Goal: Entertainment & Leisure: Consume media (video, audio)

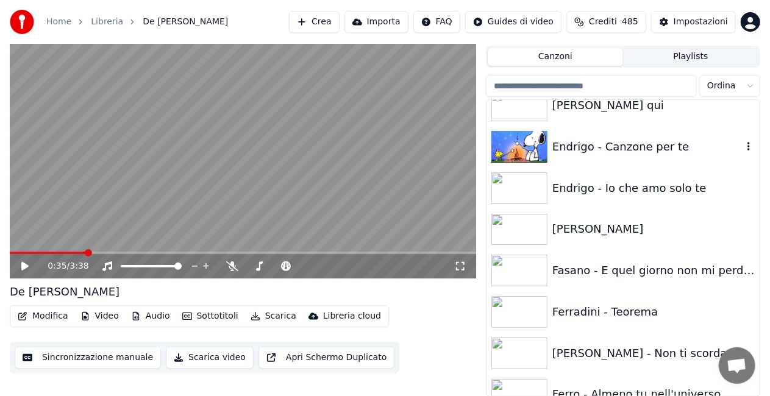
scroll to position [5549, 0]
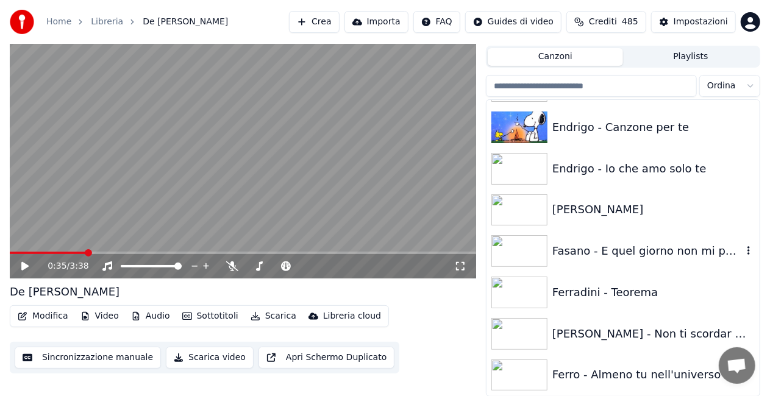
click at [629, 243] on div "Fasano - E quel giorno non mi perderai più" at bounding box center [647, 251] width 190 height 17
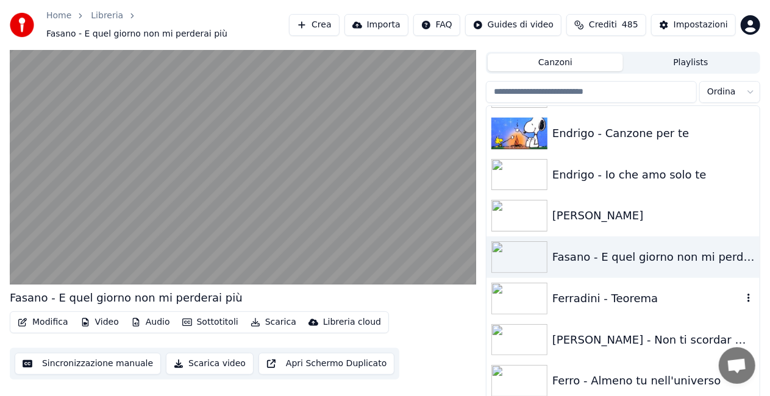
click at [581, 281] on div "Ferradini - Teorema" at bounding box center [623, 298] width 273 height 41
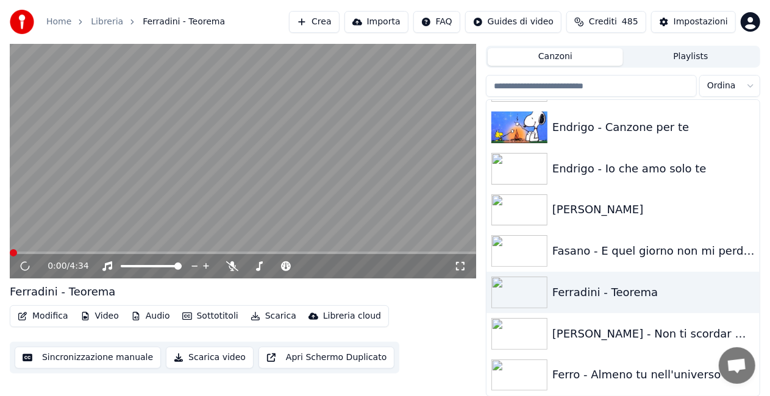
click at [374, 234] on video at bounding box center [243, 147] width 466 height 262
click at [280, 155] on video at bounding box center [243, 147] width 466 height 262
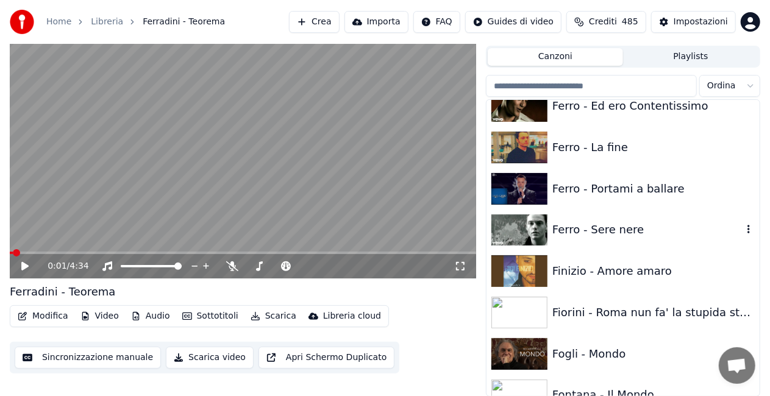
scroll to position [5854, 0]
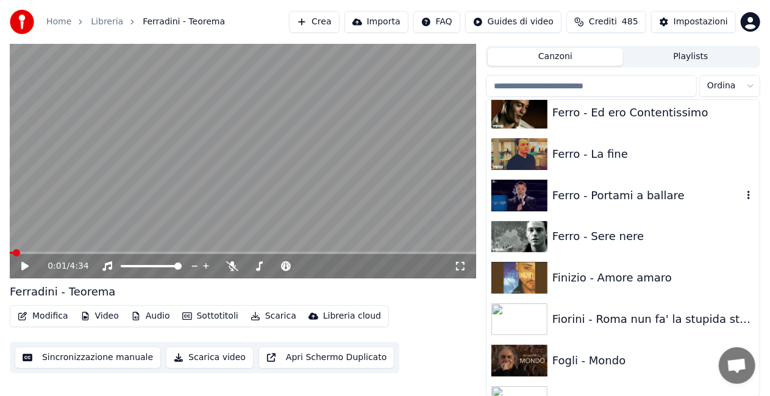
click at [585, 202] on div "Ferro - Portami a ballare" at bounding box center [647, 195] width 190 height 17
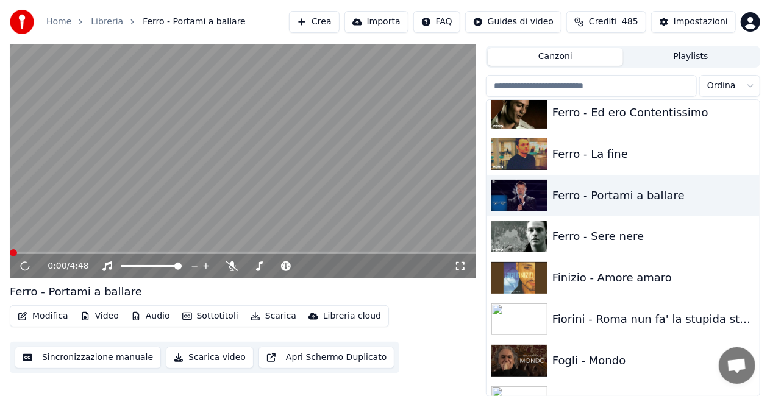
click at [465, 271] on icon at bounding box center [460, 267] width 12 height 10
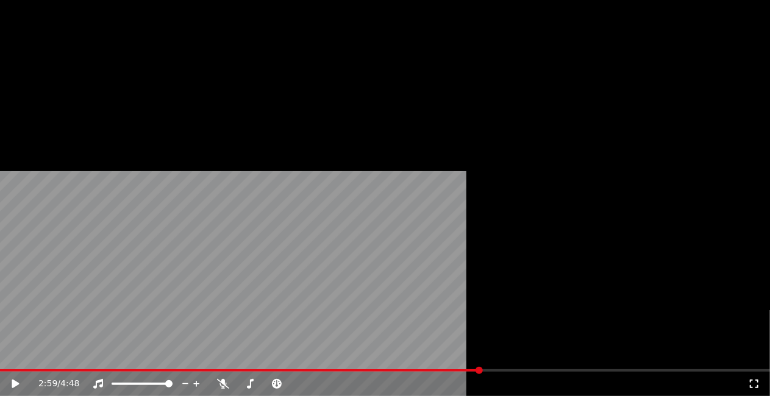
scroll to position [5976, 0]
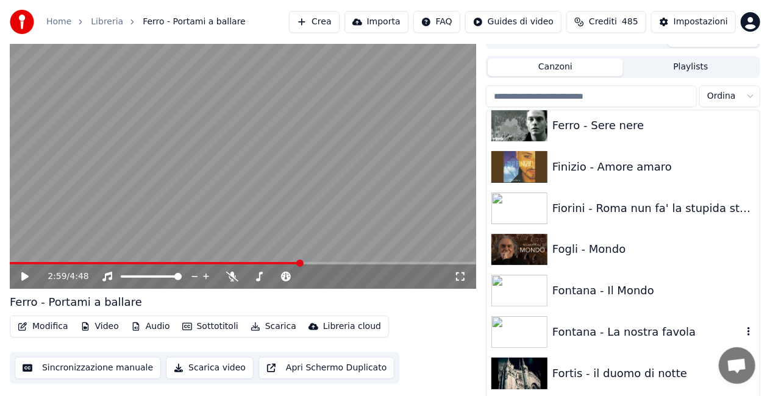
click at [633, 331] on div "Fontana - La nostra favola" at bounding box center [647, 332] width 190 height 17
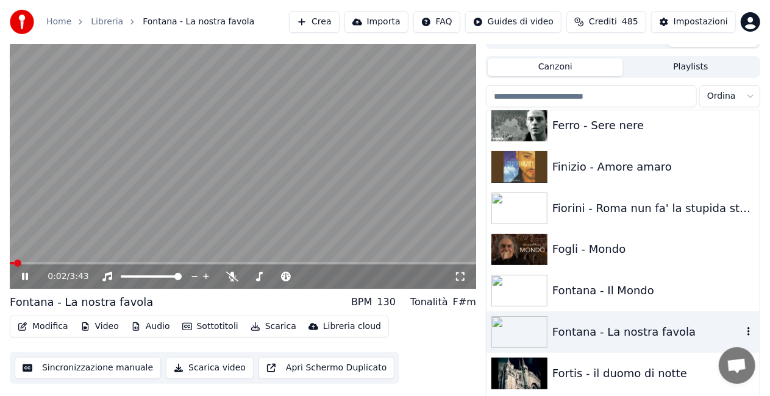
scroll to position [6037, 0]
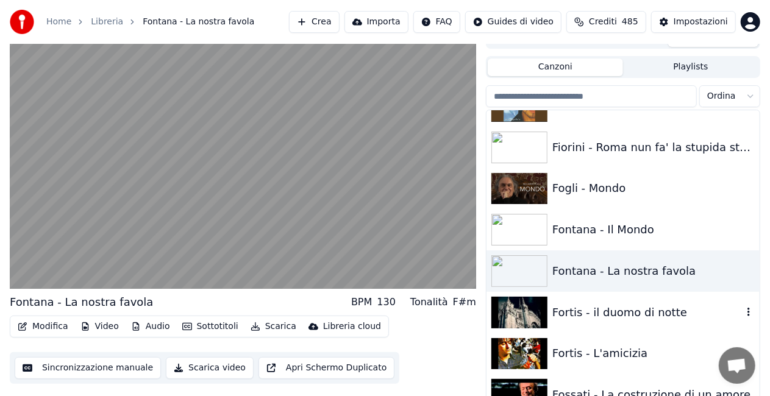
click at [610, 313] on div "Fortis - il duomo di notte" at bounding box center [647, 312] width 190 height 17
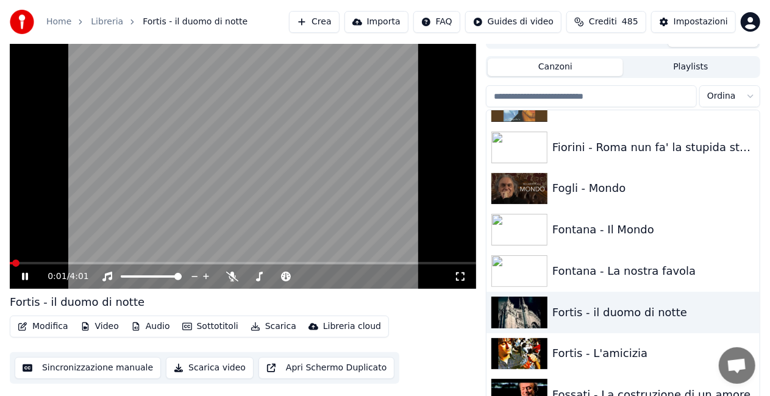
click at [463, 276] on icon at bounding box center [460, 277] width 12 height 10
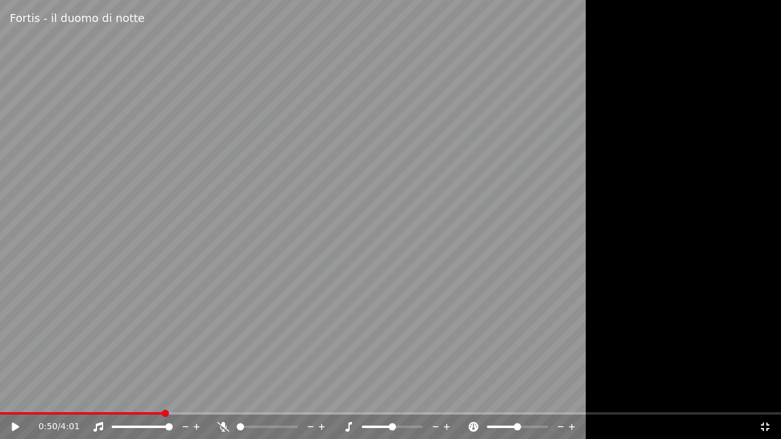
click at [43, 412] on span at bounding box center [81, 413] width 163 height 2
click at [221, 427] on icon at bounding box center [223, 427] width 12 height 10
click at [248, 377] on video at bounding box center [390, 219] width 781 height 439
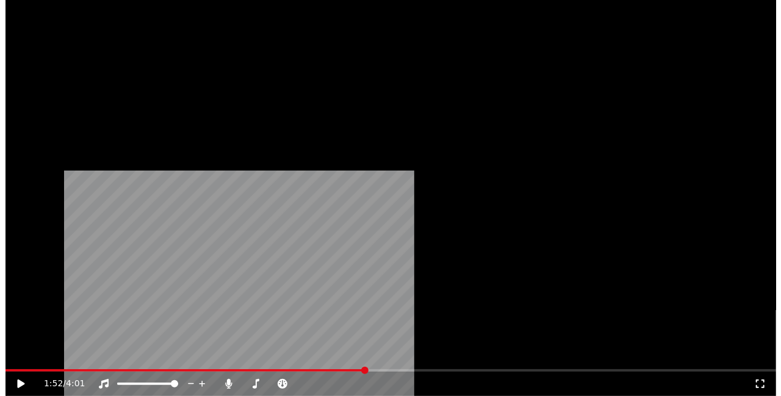
scroll to position [6464, 0]
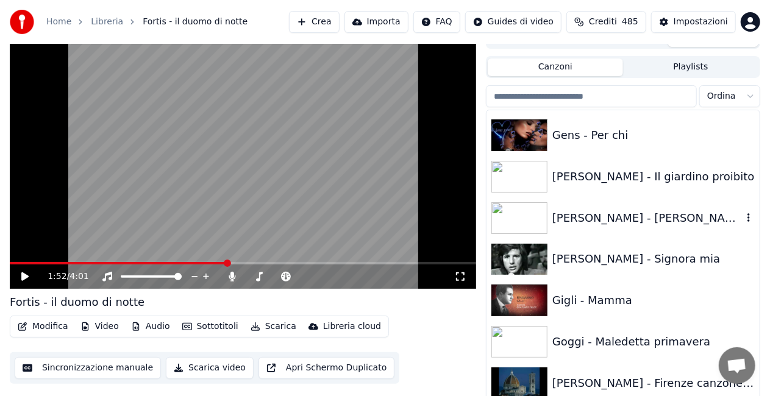
click at [643, 222] on div "Giacobbe - Sara' la nostalgia" at bounding box center [647, 218] width 190 height 17
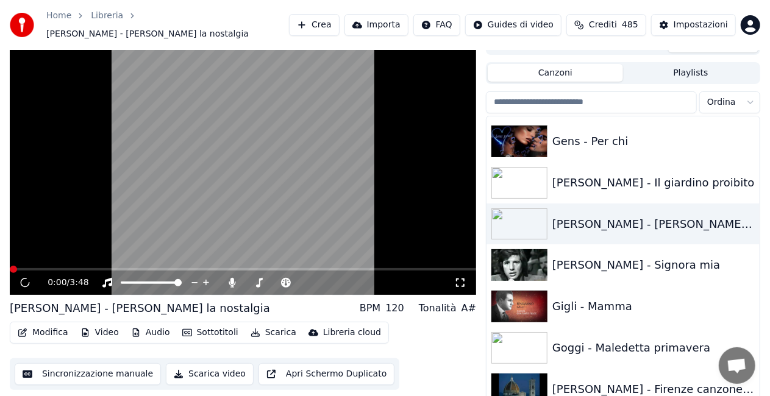
click at [455, 278] on icon at bounding box center [460, 283] width 12 height 10
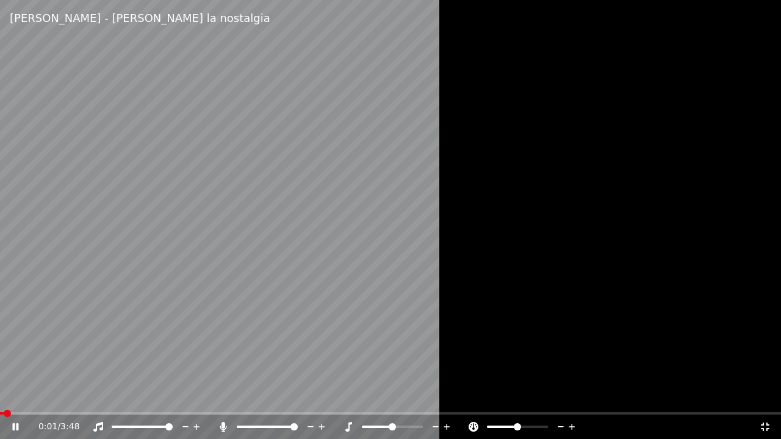
click at [224, 428] on icon at bounding box center [223, 427] width 7 height 10
click at [116, 359] on video at bounding box center [390, 219] width 781 height 439
click at [10, 423] on icon at bounding box center [24, 427] width 29 height 10
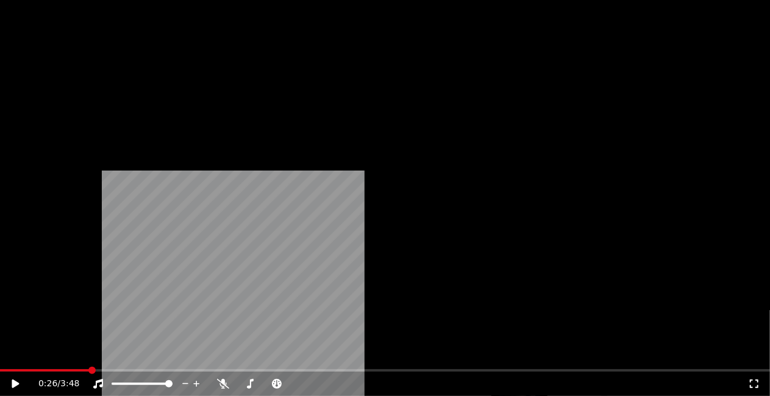
click at [37, 79] on button "Modifica" at bounding box center [43, 70] width 60 height 17
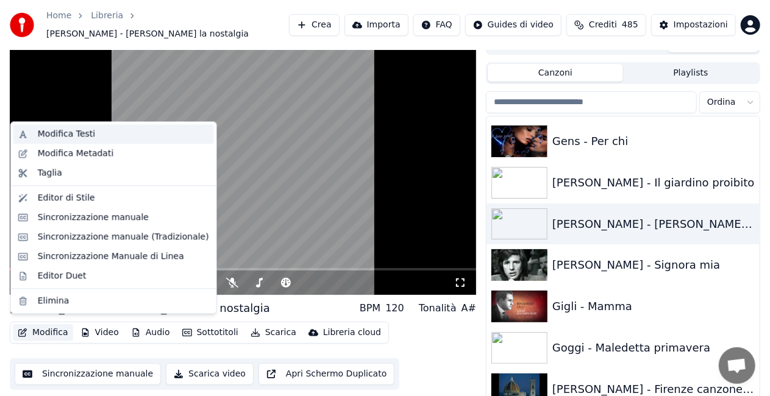
click at [73, 133] on div "Modifica Testi" at bounding box center [66, 134] width 57 height 12
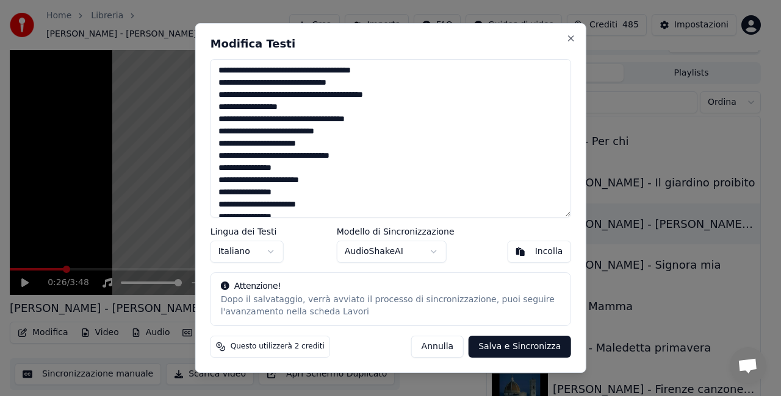
scroll to position [339, 0]
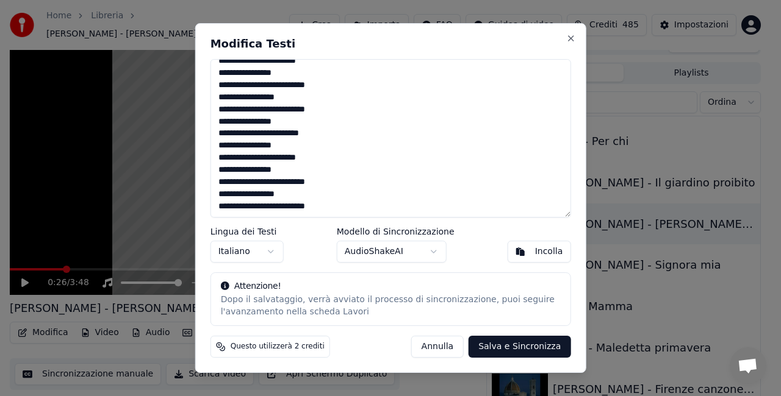
drag, startPoint x: 217, startPoint y: 67, endPoint x: 491, endPoint y: 418, distance: 445.7
click at [491, 379] on html "Home Libreria Giacobbe - Sara' la nostalgia Crea Importa FAQ Guides di video Cr…" at bounding box center [390, 181] width 781 height 396
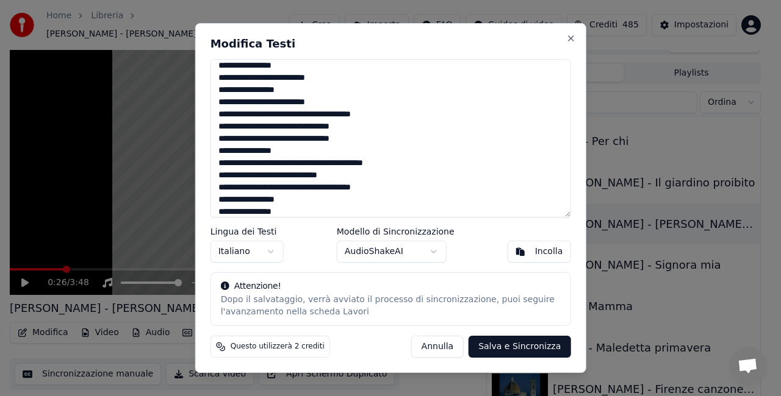
scroll to position [0, 0]
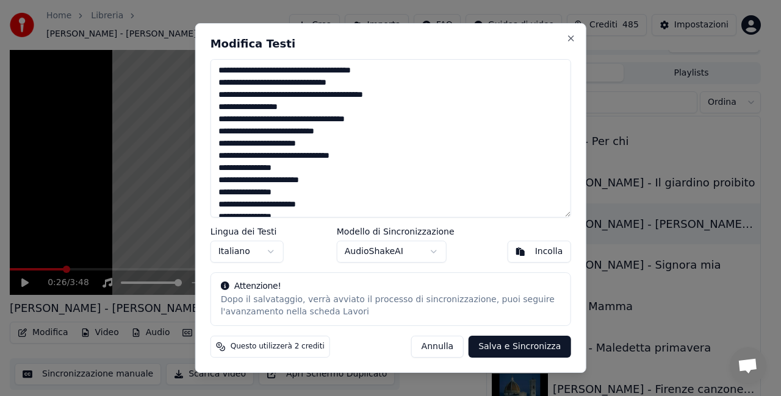
drag, startPoint x: 334, startPoint y: 205, endPoint x: 167, endPoint y: -14, distance: 275.9
click at [167, 0] on html "Home Libreria Giacobbe - Sara' la nostalgia Crea Importa FAQ Guides di video Cr…" at bounding box center [390, 181] width 781 height 396
click at [543, 252] on div "Incolla" at bounding box center [549, 252] width 28 height 12
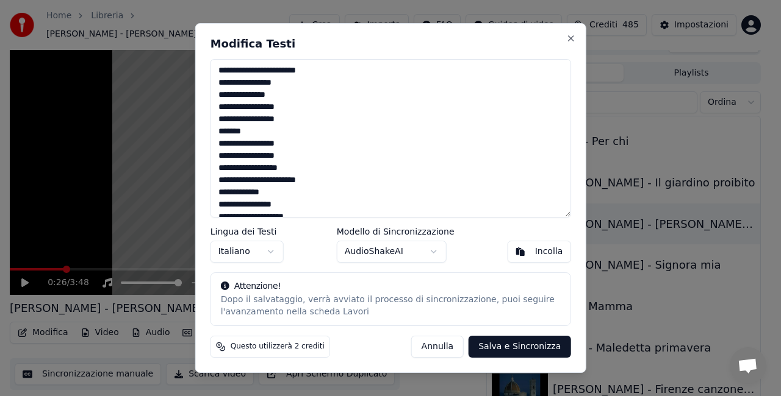
click at [518, 341] on button "Salva e Sincronizza" at bounding box center [519, 347] width 102 height 22
type textarea "**********"
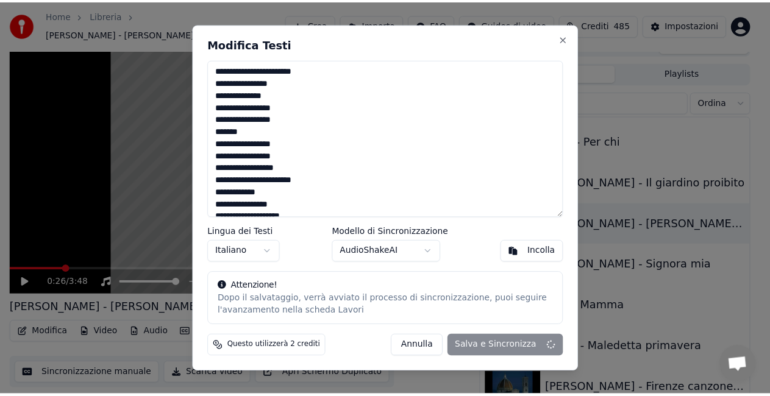
scroll to position [13, 0]
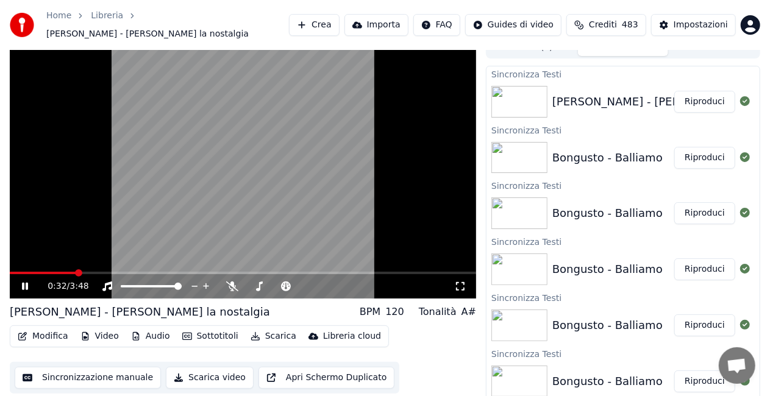
click at [27, 274] on div "0:32 / 3:48" at bounding box center [243, 286] width 466 height 24
click at [27, 274] on div "0:33 / 3:48" at bounding box center [243, 286] width 466 height 24
click at [27, 272] on span at bounding box center [19, 273] width 18 height 2
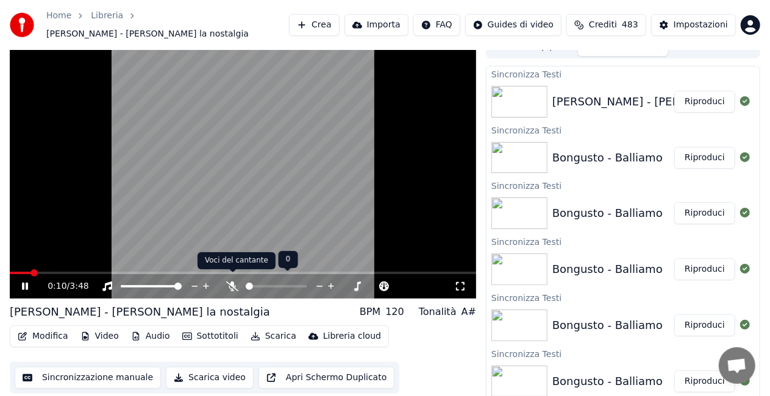
click at [231, 282] on icon at bounding box center [232, 287] width 12 height 10
click at [461, 282] on icon at bounding box center [460, 287] width 12 height 10
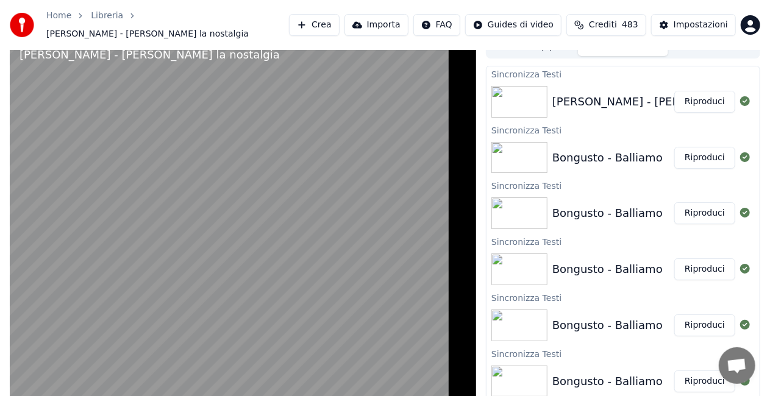
scroll to position [7, 0]
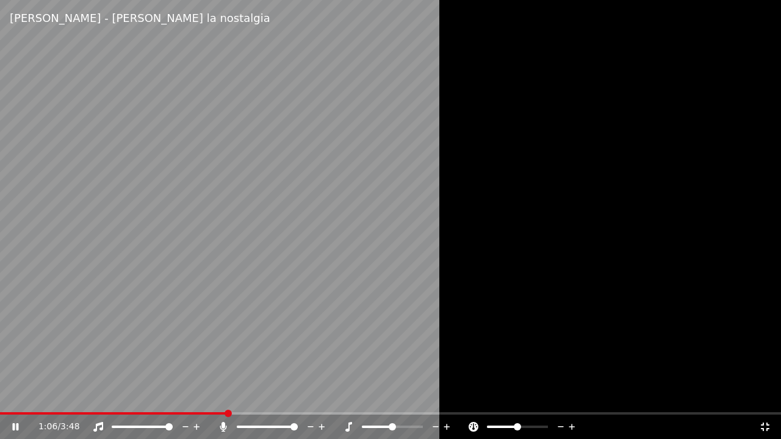
click at [201, 181] on video at bounding box center [390, 219] width 781 height 439
click at [765, 428] on icon at bounding box center [765, 427] width 12 height 10
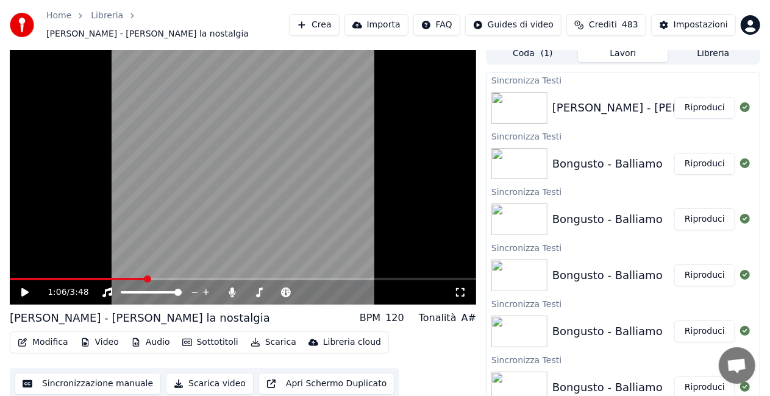
click at [719, 57] on div "Coda ( 1 ) Lavori Libreria" at bounding box center [623, 54] width 274 height 22
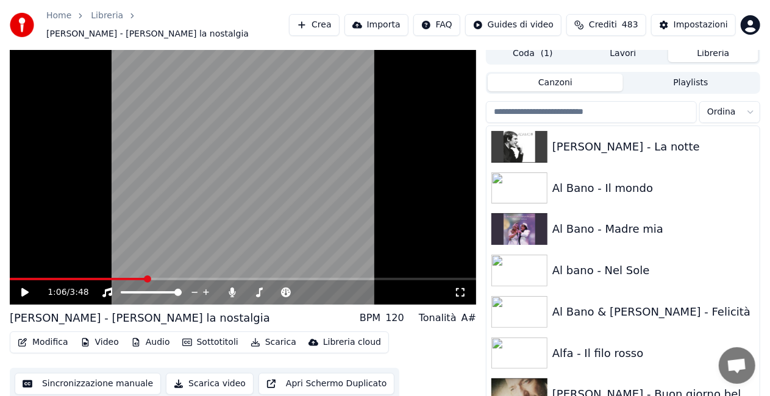
click at [717, 48] on button "Libreria" at bounding box center [713, 54] width 90 height 18
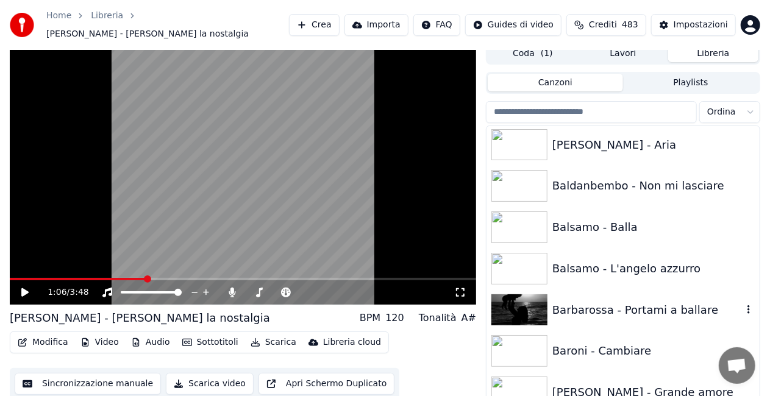
scroll to position [671, 0]
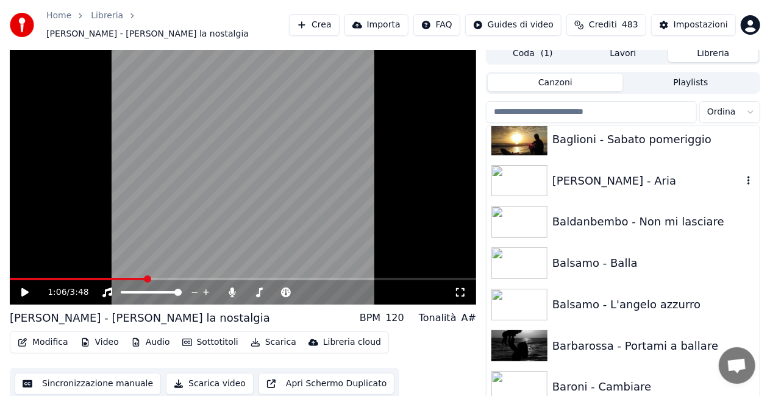
click at [637, 179] on div "[PERSON_NAME] - Aria" at bounding box center [647, 181] width 190 height 17
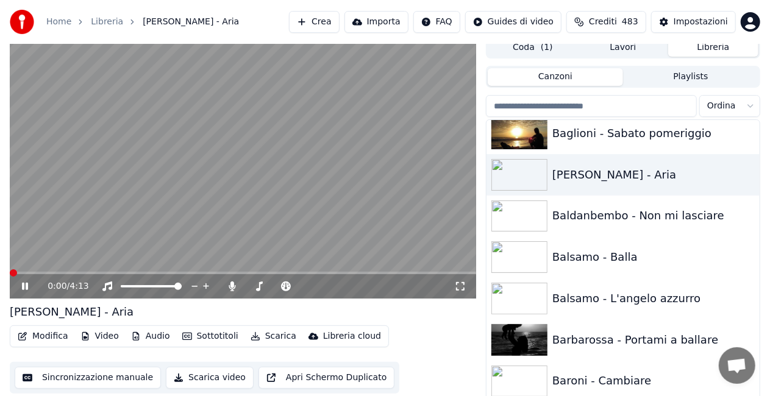
click at [460, 287] on icon at bounding box center [460, 287] width 12 height 10
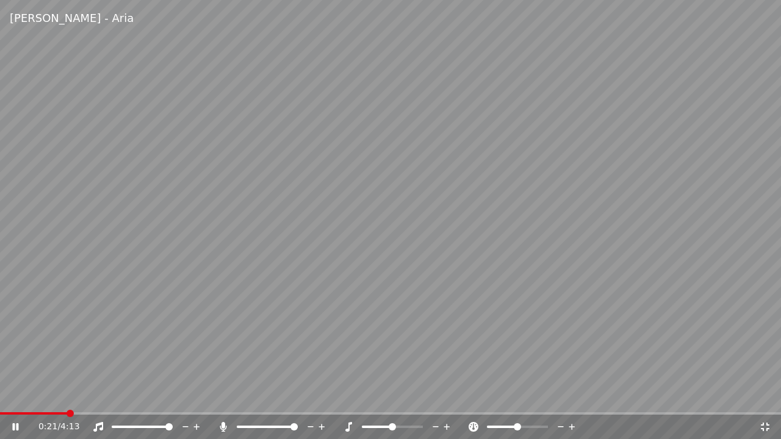
click at [224, 425] on icon at bounding box center [223, 427] width 7 height 10
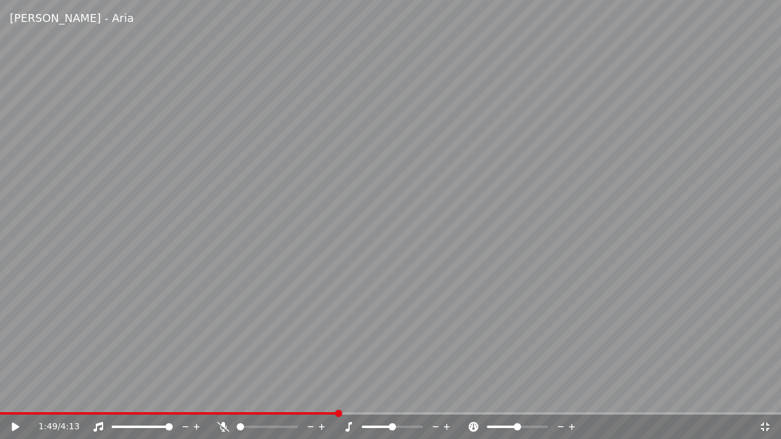
click at [765, 428] on icon at bounding box center [765, 427] width 12 height 10
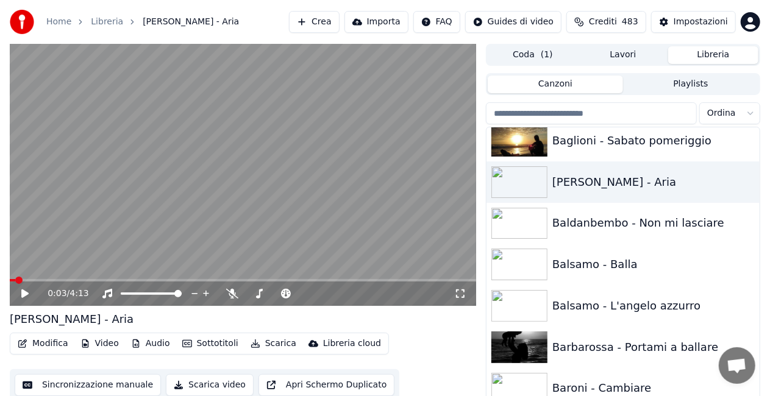
click at [15, 281] on span at bounding box center [12, 280] width 5 height 2
click at [21, 291] on icon at bounding box center [34, 294] width 28 height 10
click at [465, 291] on icon at bounding box center [460, 294] width 12 height 10
click at [21, 278] on video at bounding box center [243, 175] width 466 height 262
click at [20, 280] on span at bounding box center [143, 280] width 267 height 2
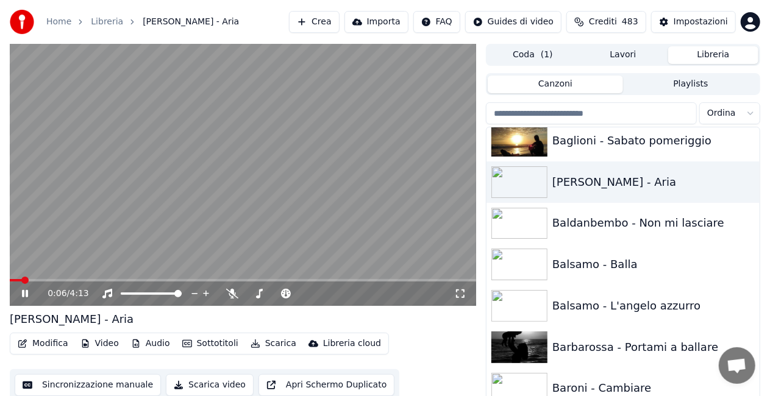
click at [24, 294] on icon at bounding box center [25, 293] width 6 height 7
click at [461, 291] on icon at bounding box center [460, 294] width 12 height 10
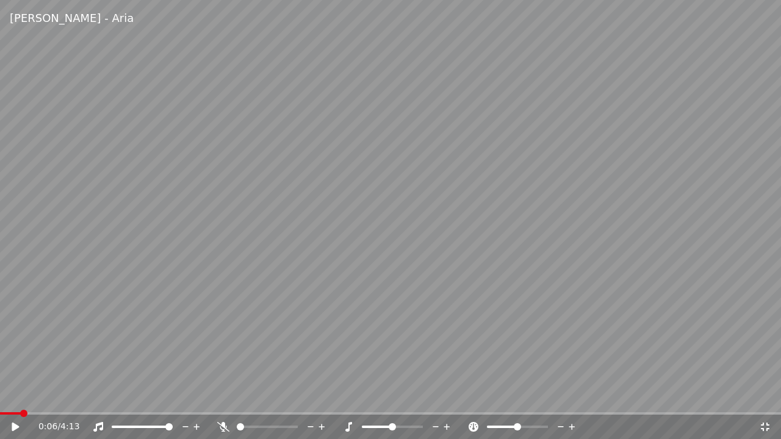
click at [223, 426] on icon at bounding box center [223, 427] width 12 height 10
click at [10, 428] on icon at bounding box center [24, 427] width 29 height 10
click at [26, 412] on span at bounding box center [14, 413] width 28 height 2
click at [223, 425] on icon at bounding box center [223, 427] width 7 height 10
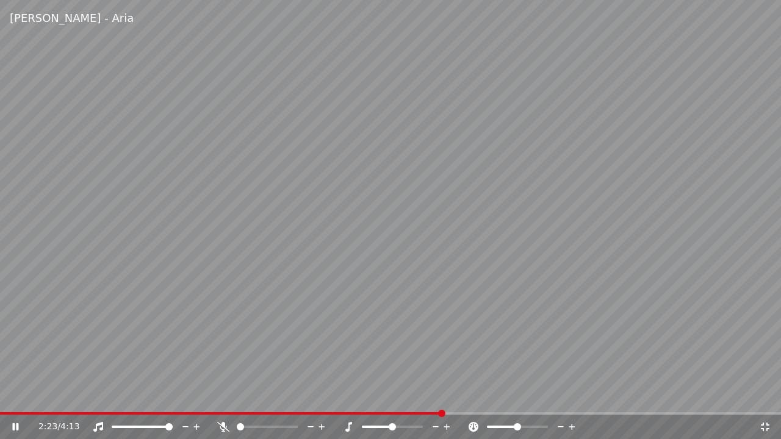
click at [231, 411] on video at bounding box center [390, 219] width 781 height 439
click at [231, 417] on div "2:23 / 4:13" at bounding box center [390, 427] width 781 height 24
click at [228, 412] on span at bounding box center [114, 413] width 228 height 2
click at [193, 412] on span at bounding box center [114, 413] width 228 height 2
click at [185, 413] on span at bounding box center [92, 413] width 185 height 2
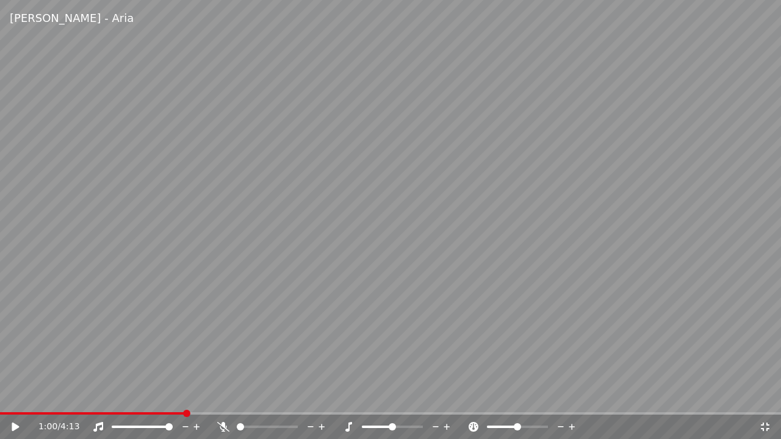
click at [166, 416] on div "1:00 / 4:13" at bounding box center [390, 427] width 781 height 24
click at [168, 412] on span at bounding box center [92, 413] width 185 height 2
drag, startPoint x: 298, startPoint y: 253, endPoint x: 306, endPoint y: 242, distance: 13.2
click at [302, 246] on video at bounding box center [390, 219] width 781 height 439
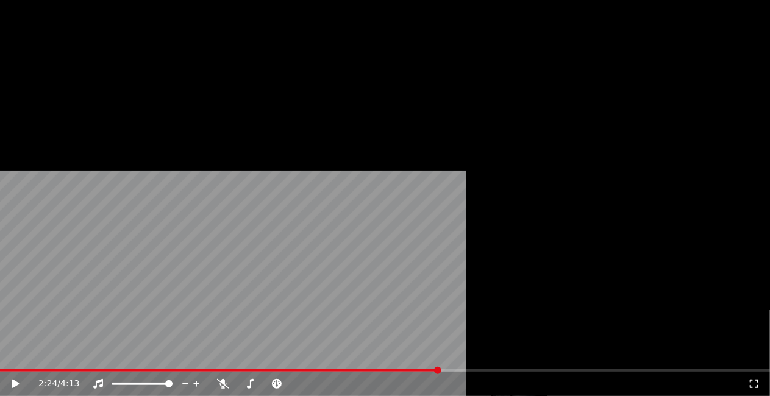
scroll to position [2195, 0]
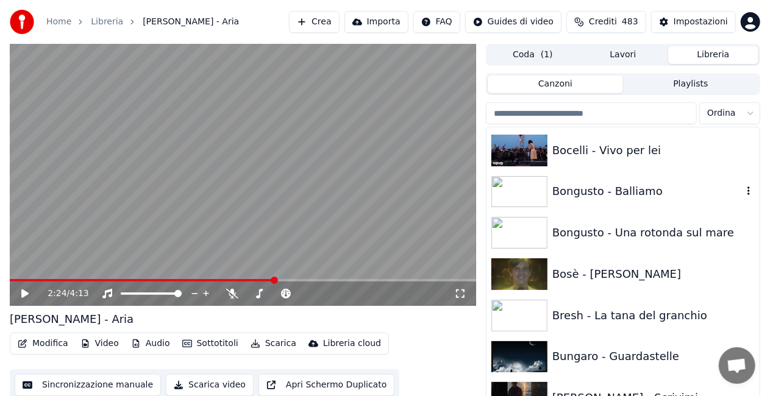
click at [618, 187] on div "Bongusto - Balliamo" at bounding box center [647, 191] width 190 height 17
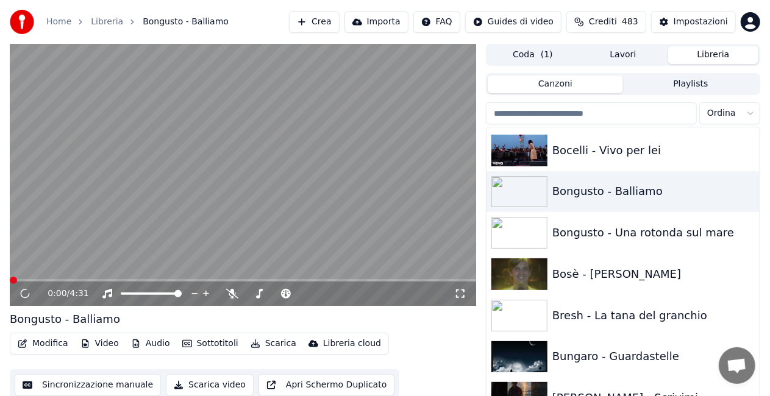
drag, startPoint x: 463, startPoint y: 291, endPoint x: 275, endPoint y: 301, distance: 188.1
click at [462, 291] on icon at bounding box center [460, 294] width 9 height 9
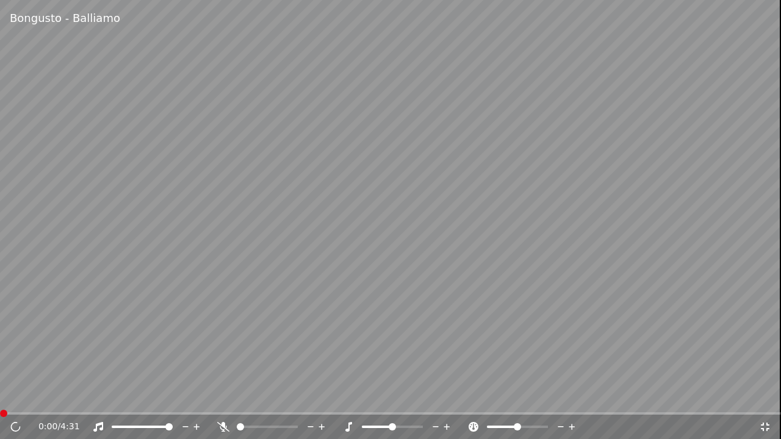
click at [243, 291] on video at bounding box center [390, 219] width 781 height 439
click at [245, 277] on video at bounding box center [390, 219] width 781 height 439
click at [18, 423] on icon at bounding box center [24, 427] width 29 height 10
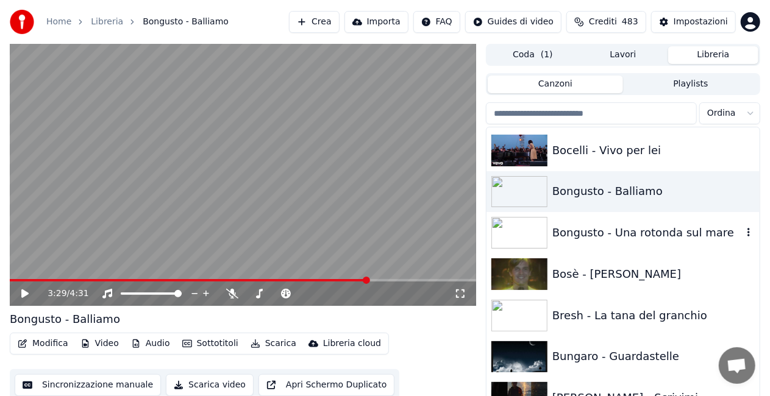
click at [613, 236] on div "Bongusto - Una rotonda sul mare" at bounding box center [647, 232] width 190 height 17
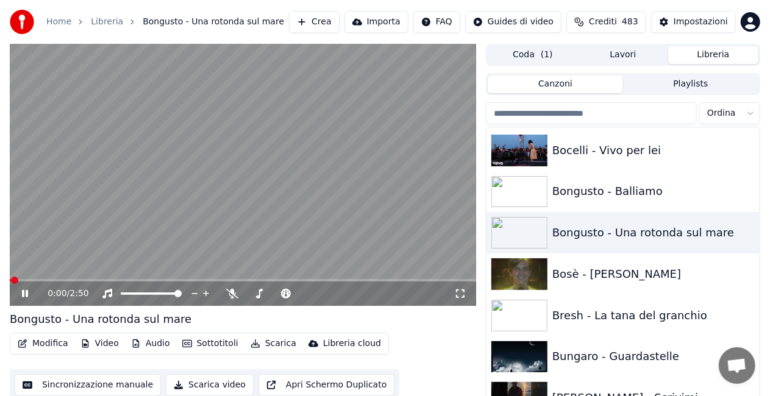
click at [466, 293] on icon at bounding box center [460, 294] width 12 height 10
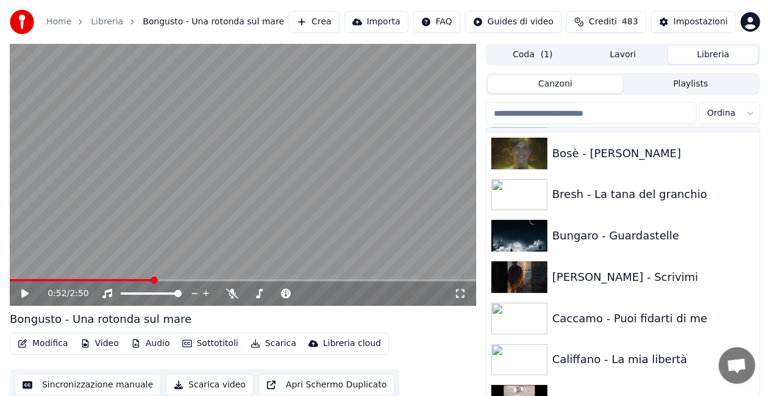
scroll to position [2317, 0]
click at [610, 277] on div "[PERSON_NAME] - Scrivimi" at bounding box center [647, 276] width 190 height 17
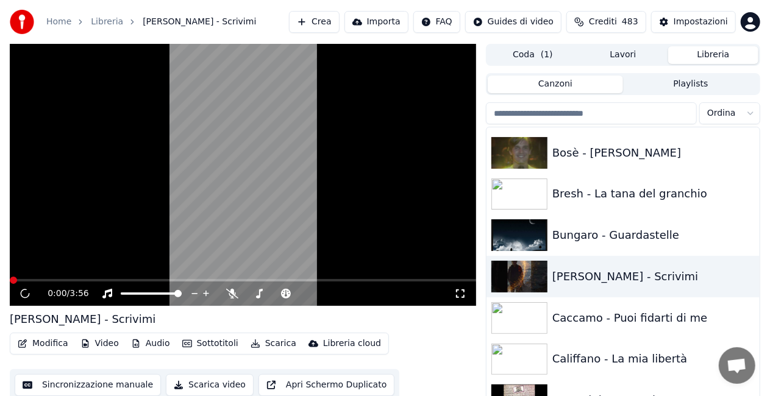
click at [457, 294] on icon at bounding box center [460, 294] width 12 height 10
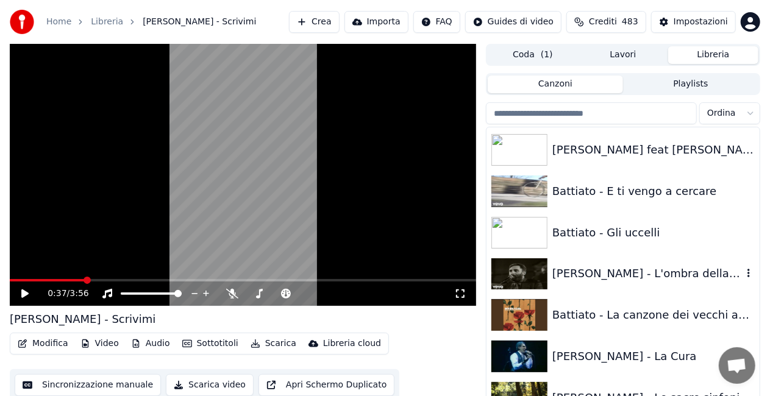
scroll to position [1156, 0]
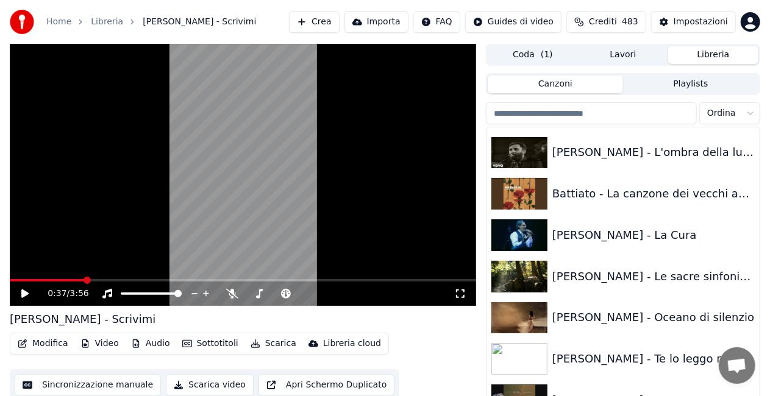
drag, startPoint x: 641, startPoint y: 353, endPoint x: 574, endPoint y: 329, distance: 71.9
click at [640, 352] on div "[PERSON_NAME] - Te lo leggo negli occhi" at bounding box center [647, 359] width 190 height 17
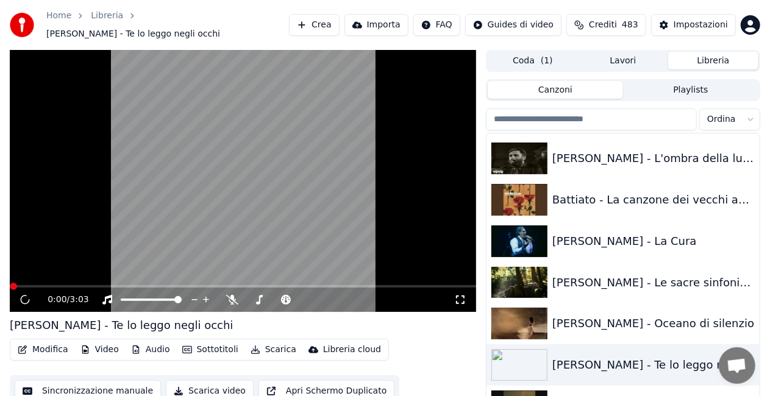
click at [462, 298] on icon at bounding box center [460, 300] width 9 height 9
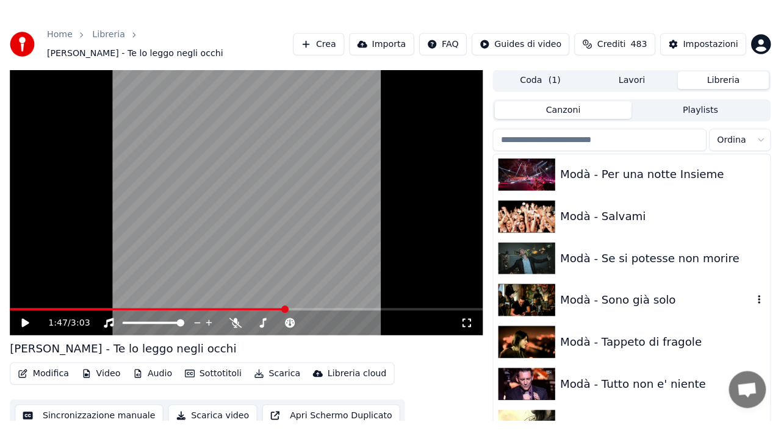
scroll to position [10423, 0]
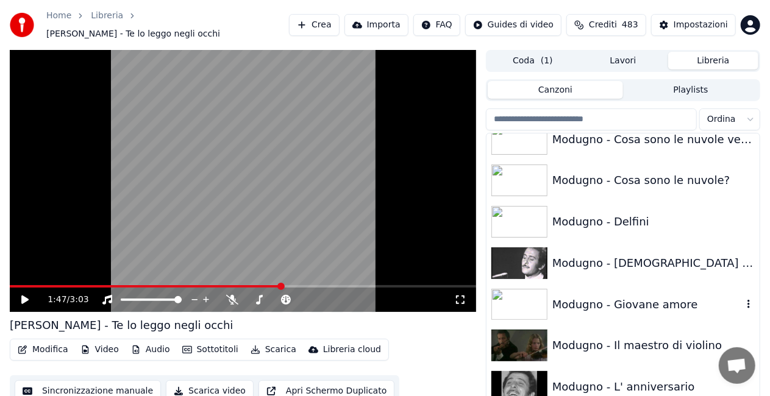
click at [632, 296] on div "Modugno - Giovane amore" at bounding box center [647, 304] width 190 height 17
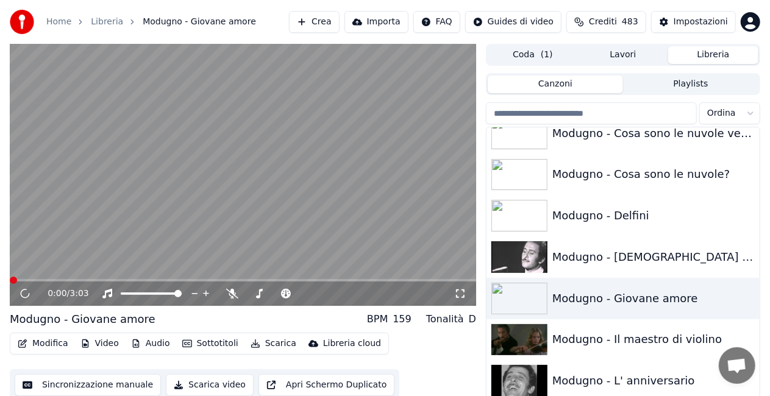
click at [456, 295] on icon at bounding box center [460, 294] width 12 height 10
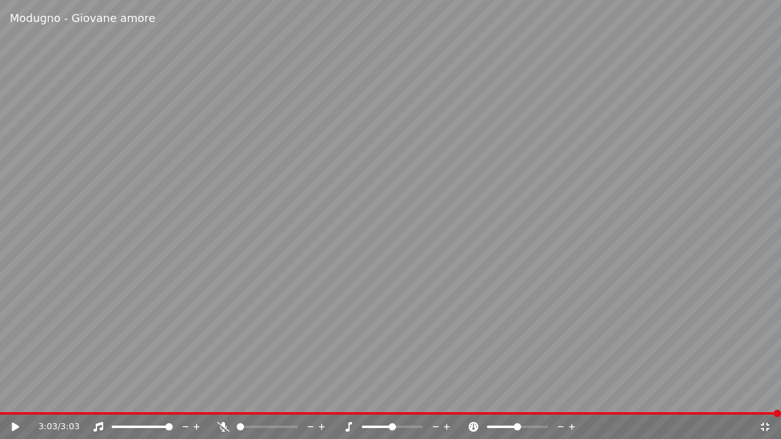
click at [12, 415] on div "3:03 / 3:03" at bounding box center [390, 427] width 781 height 24
click at [13, 411] on video at bounding box center [390, 219] width 781 height 439
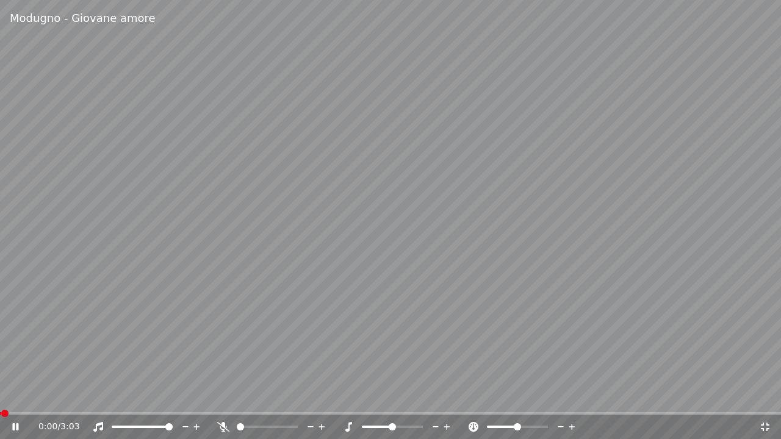
click at [13, 412] on span at bounding box center [390, 413] width 781 height 2
click at [0, 412] on span at bounding box center [0, 413] width 0 height 2
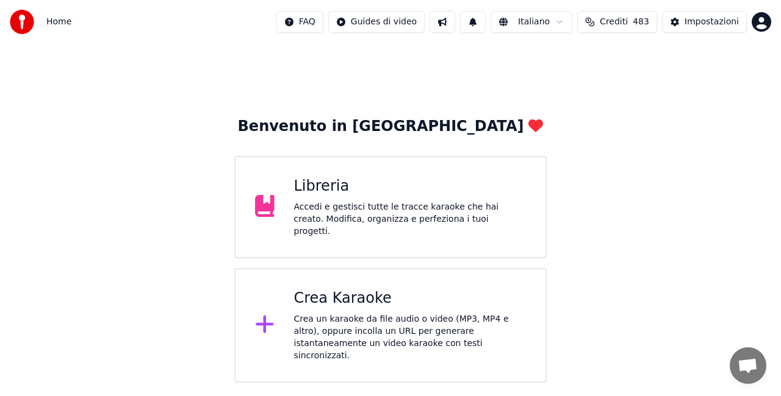
click at [467, 204] on div "Libreria Accedi e gestisci tutte le tracce karaoke che hai creato. Modifica, or…" at bounding box center [410, 207] width 232 height 61
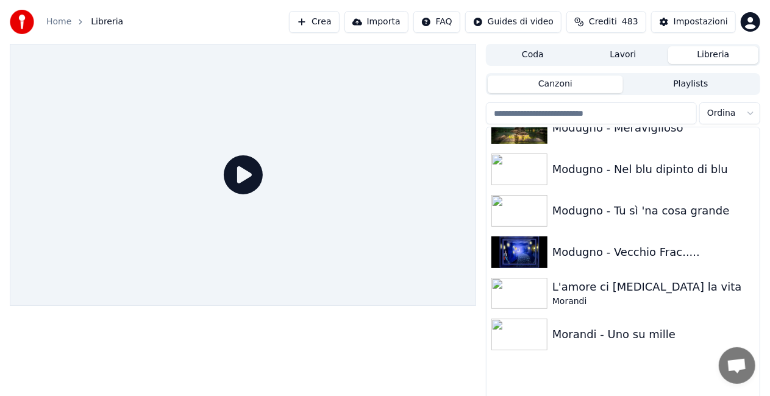
scroll to position [10718, 0]
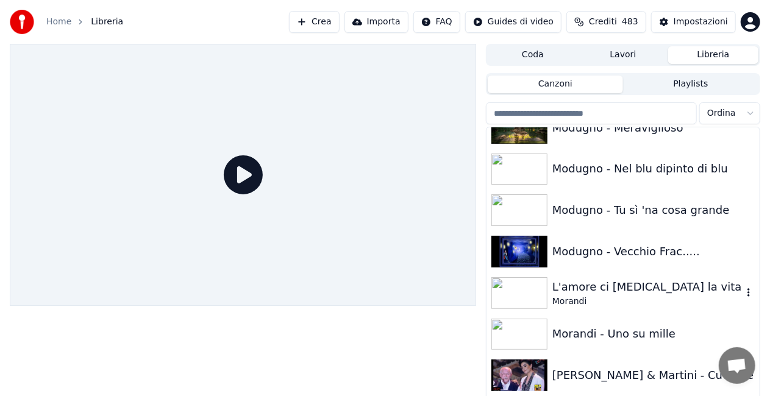
click at [651, 294] on div "L'amore ci [MEDICAL_DATA] la vita" at bounding box center [647, 287] width 190 height 17
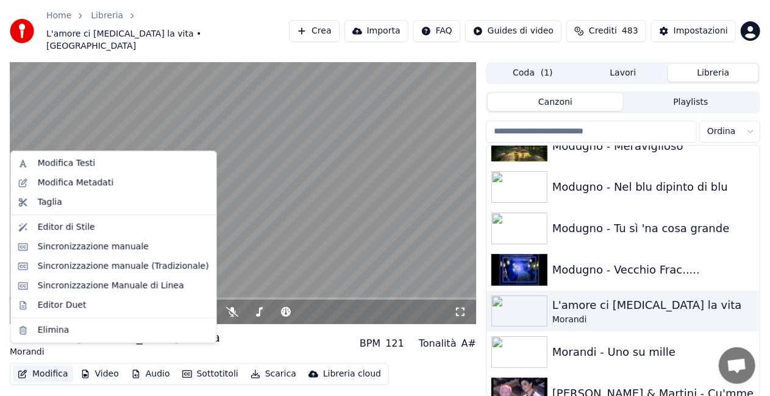
click at [62, 366] on button "Modifica" at bounding box center [43, 374] width 60 height 17
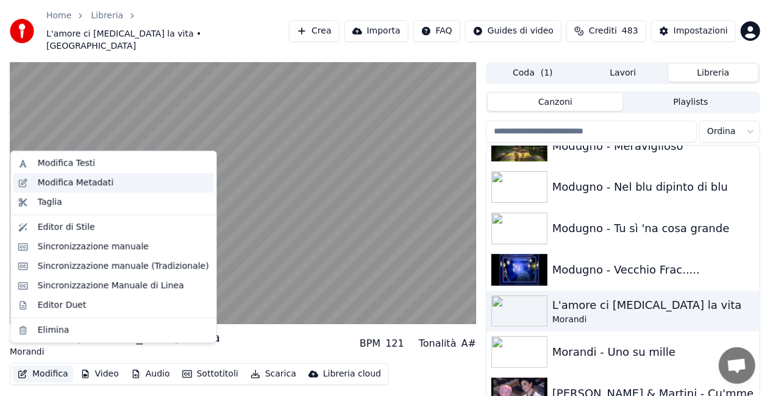
click at [94, 179] on div "Modifica Metadati" at bounding box center [76, 183] width 76 height 12
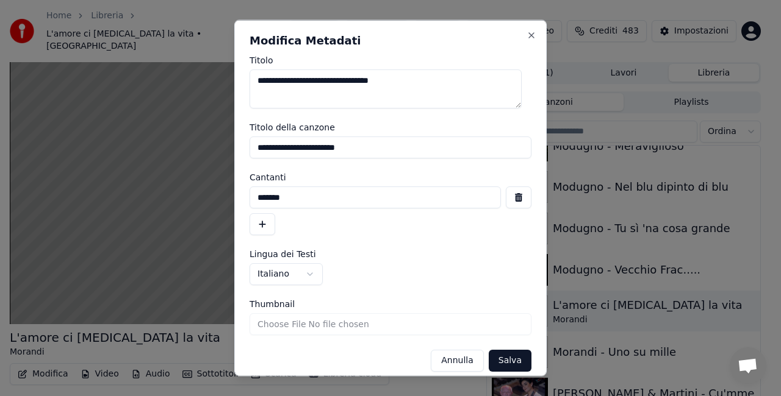
drag, startPoint x: 370, startPoint y: 152, endPoint x: 0, endPoint y: 171, distance: 370.6
click at [0, 171] on body "**********" at bounding box center [385, 198] width 770 height 396
click at [506, 194] on button "button" at bounding box center [519, 198] width 26 height 22
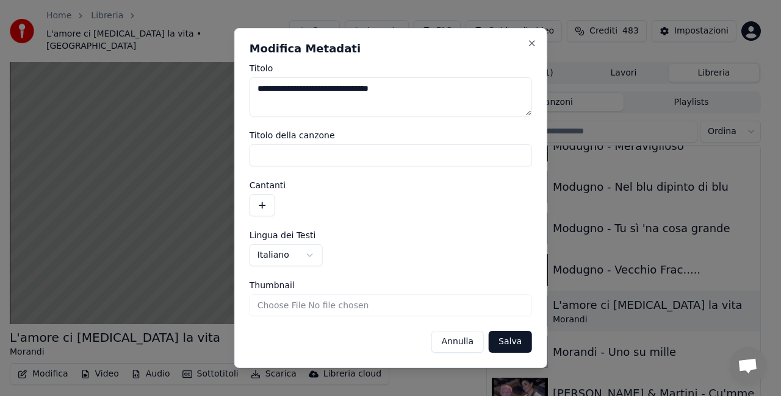
click at [517, 335] on button "Salva" at bounding box center [509, 342] width 43 height 22
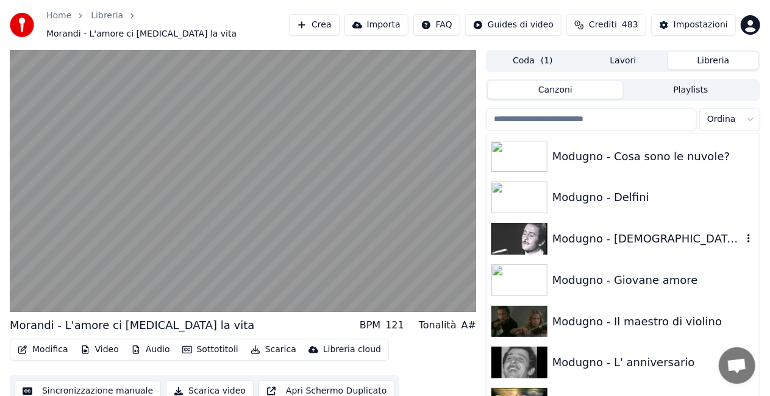
scroll to position [10474, 0]
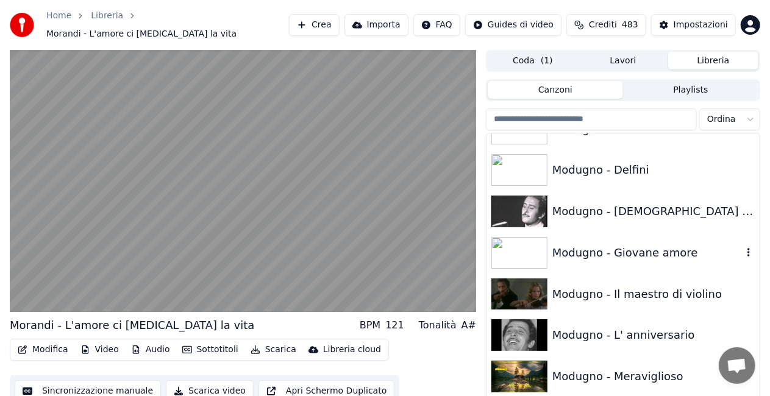
click at [615, 237] on div "Modugno - Giovane amore" at bounding box center [623, 252] width 273 height 41
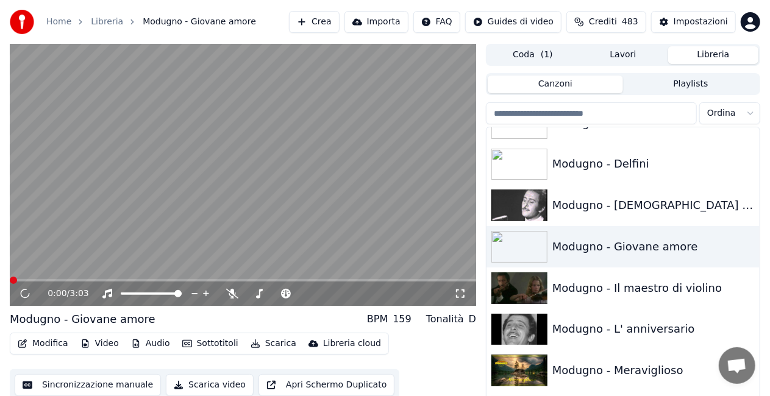
click at [304, 193] on video at bounding box center [243, 175] width 466 height 262
click at [313, 201] on video at bounding box center [243, 175] width 466 height 262
click at [460, 291] on icon at bounding box center [460, 294] width 12 height 10
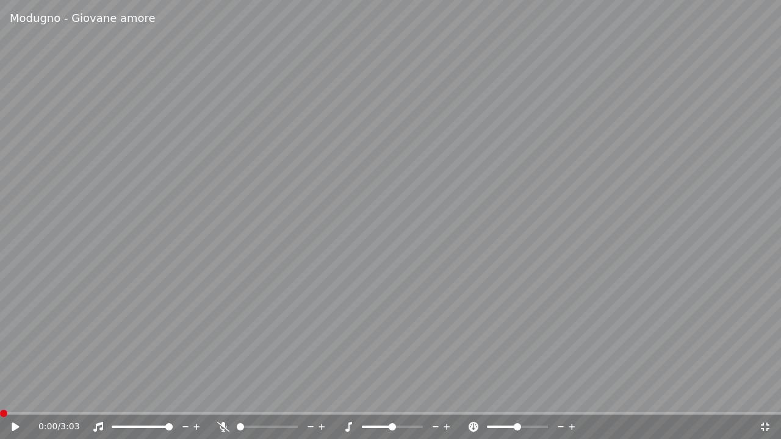
click at [0, 396] on span at bounding box center [3, 413] width 7 height 7
click at [15, 396] on div "0:00 / 3:03" at bounding box center [390, 427] width 771 height 12
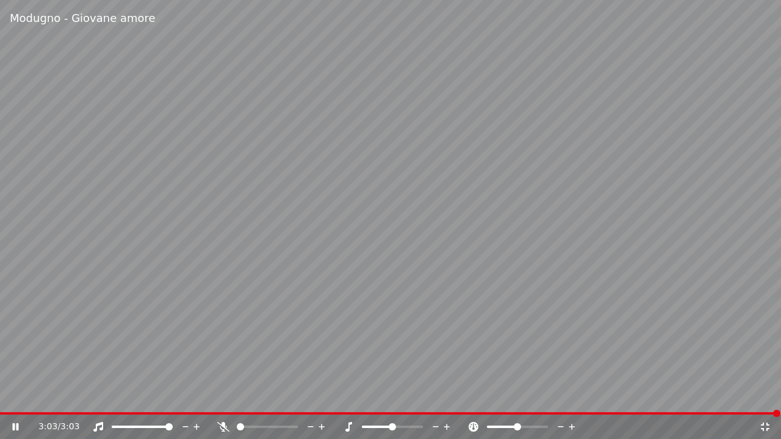
click at [763, 396] on icon at bounding box center [765, 427] width 12 height 10
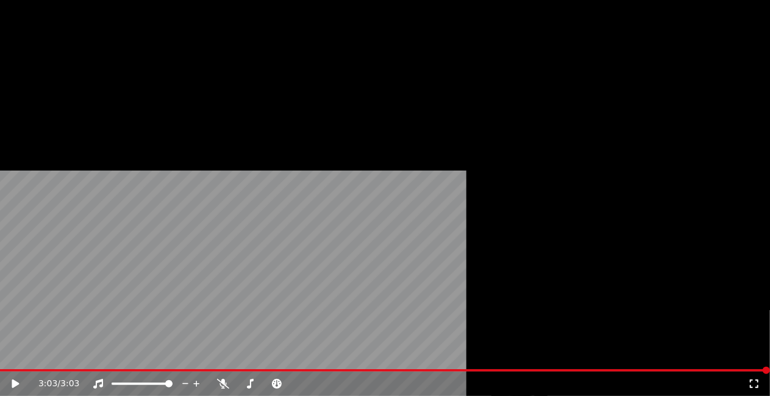
scroll to position [9377, 0]
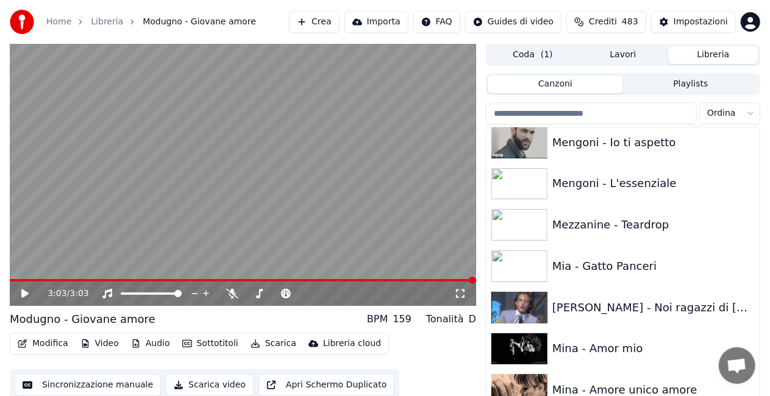
drag, startPoint x: 760, startPoint y: 280, endPoint x: 747, endPoint y: 268, distance: 17.7
click at [749, 263] on div "3:03 / 3:03 Modugno - Giovane amore BPM 159 Tonalità D Modifica Video Audio Sot…" at bounding box center [385, 234] width 770 height 381
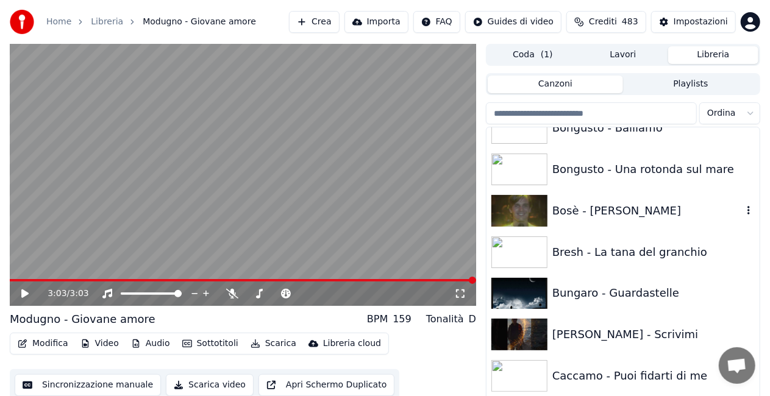
scroll to position [2137, 0]
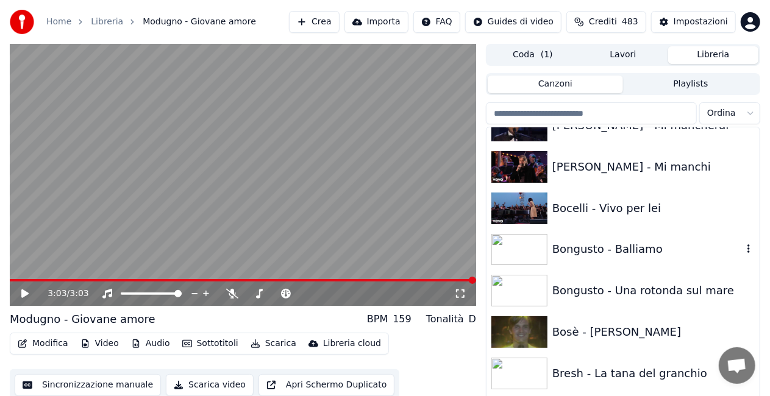
click at [670, 237] on div "Bongusto - Balliamo" at bounding box center [623, 249] width 273 height 41
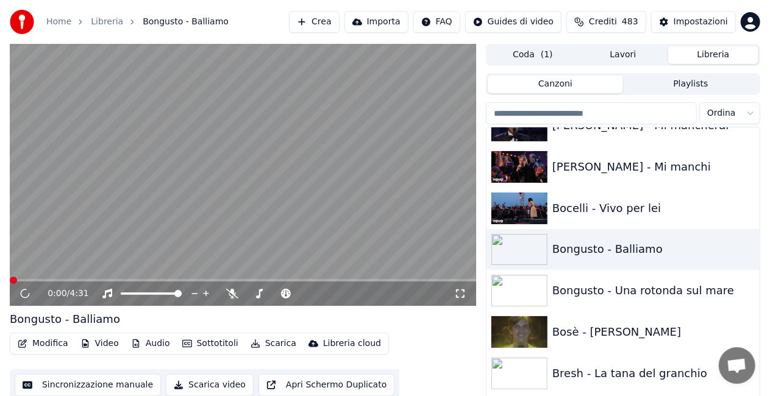
drag, startPoint x: 466, startPoint y: 295, endPoint x: 466, endPoint y: 310, distance: 14.6
click at [466, 296] on icon at bounding box center [460, 294] width 12 height 10
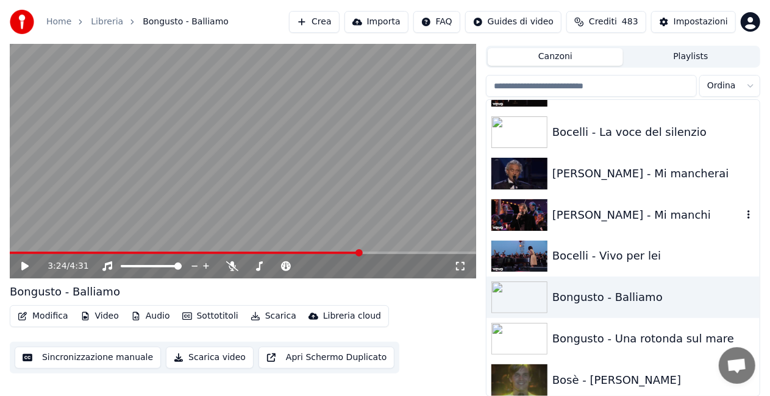
scroll to position [2015, 0]
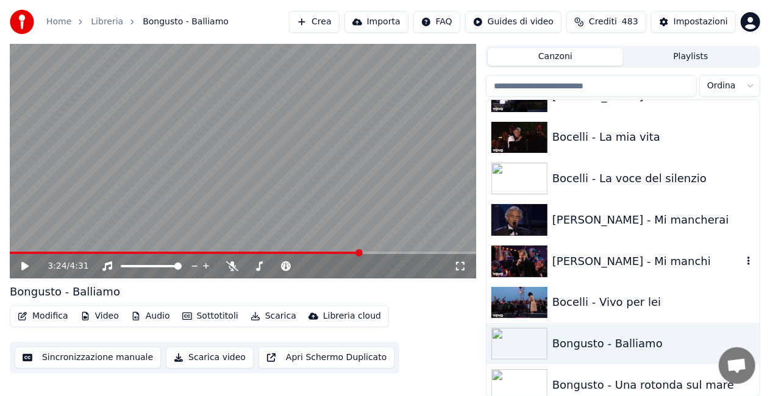
click at [633, 263] on div "[PERSON_NAME] - Mi manchi" at bounding box center [647, 261] width 190 height 17
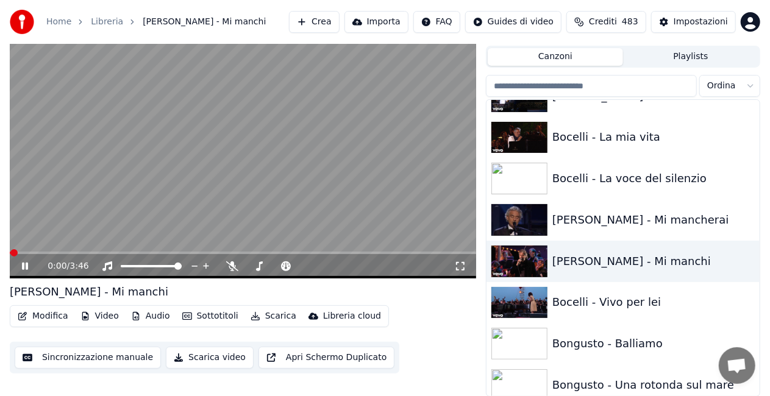
click at [459, 266] on icon at bounding box center [460, 267] width 12 height 10
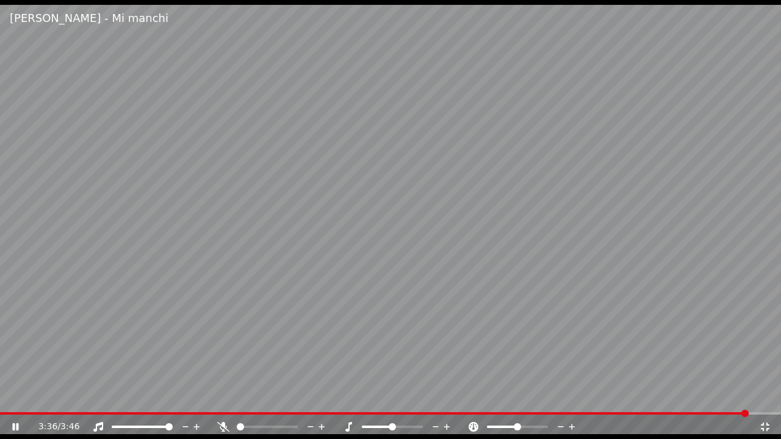
drag, startPoint x: 377, startPoint y: 438, endPoint x: 377, endPoint y: 432, distance: 6.7
click at [377, 396] on div "3:36 / 3:46" at bounding box center [390, 427] width 781 height 24
click at [305, 313] on video at bounding box center [390, 219] width 781 height 439
click at [767, 396] on icon at bounding box center [764, 427] width 9 height 9
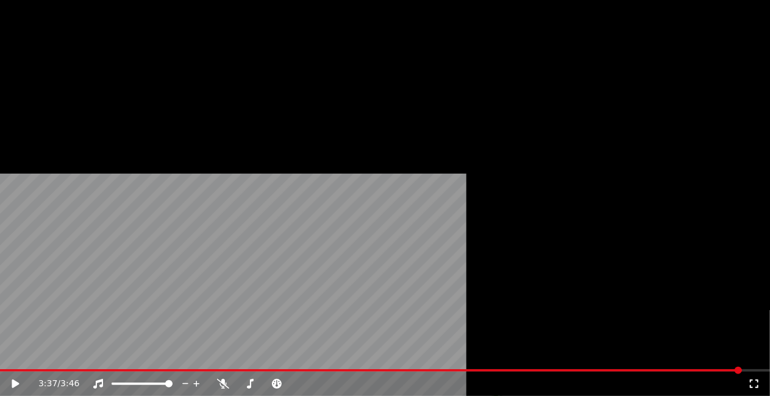
scroll to position [1344, 0]
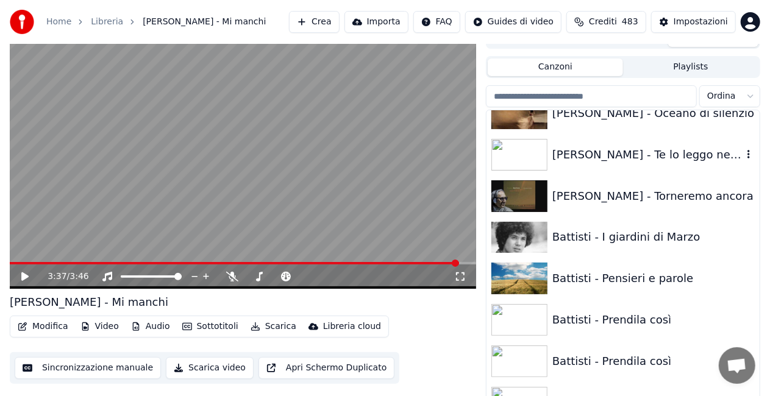
click at [652, 157] on div "[PERSON_NAME] - Te lo leggo negli occhi" at bounding box center [647, 154] width 190 height 17
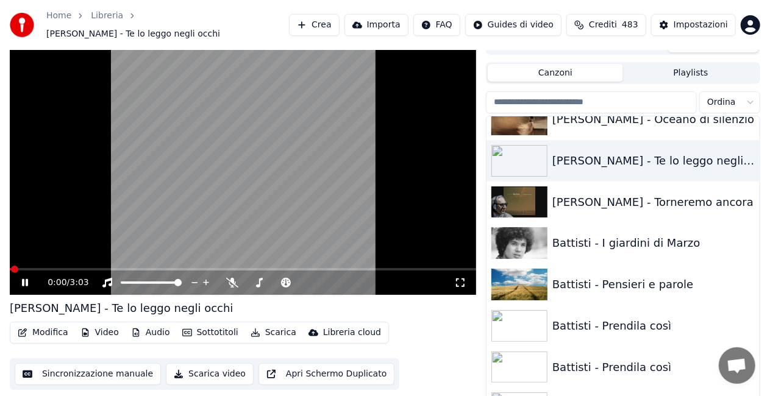
click at [462, 278] on icon at bounding box center [460, 283] width 12 height 10
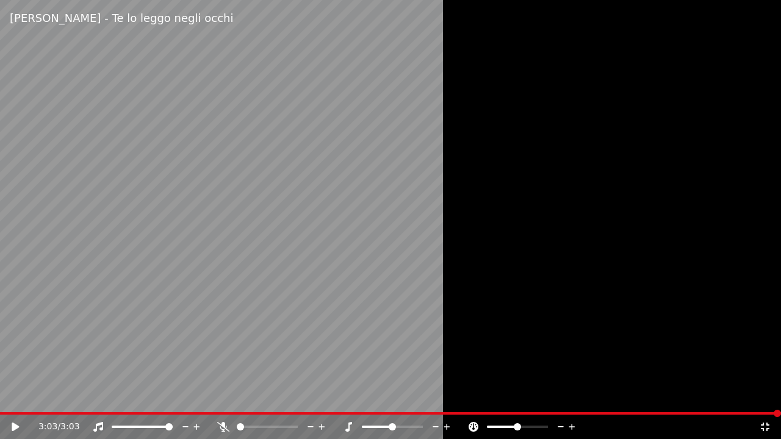
click at [768, 396] on icon at bounding box center [764, 427] width 9 height 9
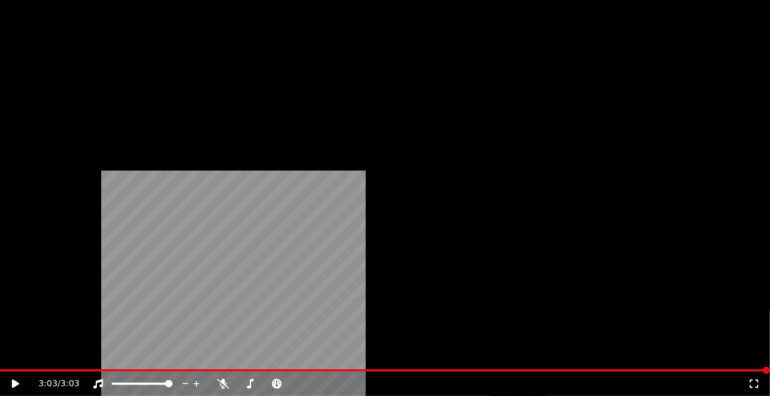
scroll to position [1954, 0]
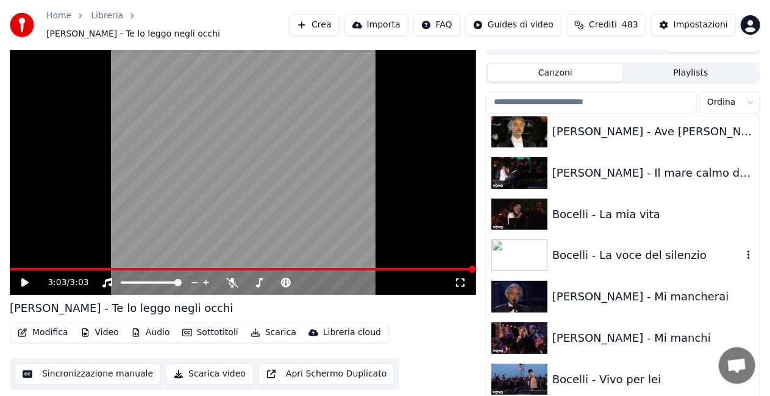
click at [645, 253] on div "Bocelli - La voce del silenzio" at bounding box center [647, 255] width 190 height 17
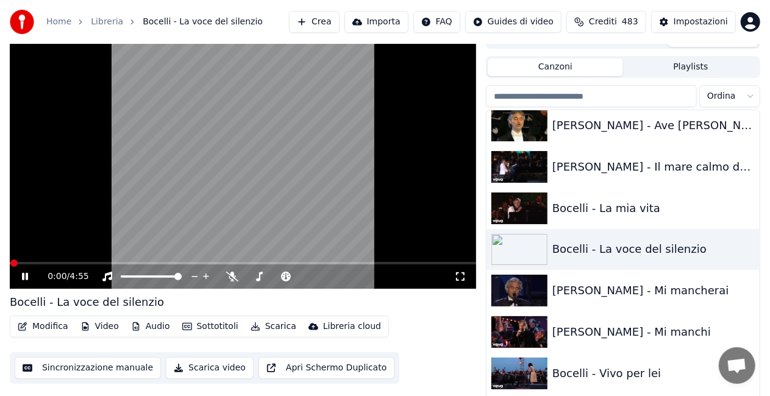
click at [460, 278] on icon at bounding box center [460, 277] width 12 height 10
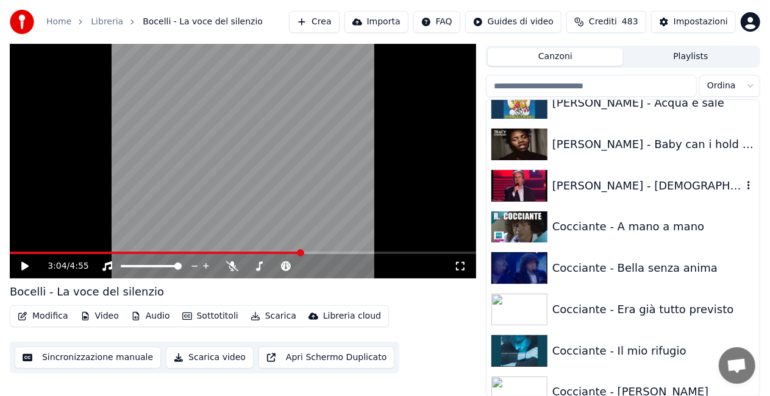
scroll to position [3295, 0]
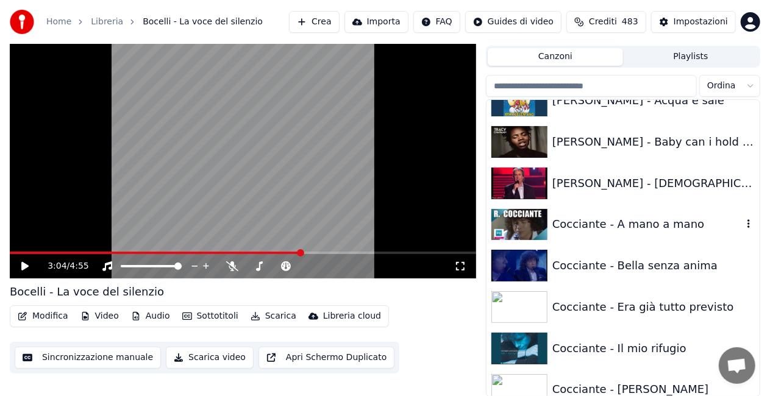
click at [659, 225] on div "Cocciante - A mano a mano" at bounding box center [647, 224] width 190 height 17
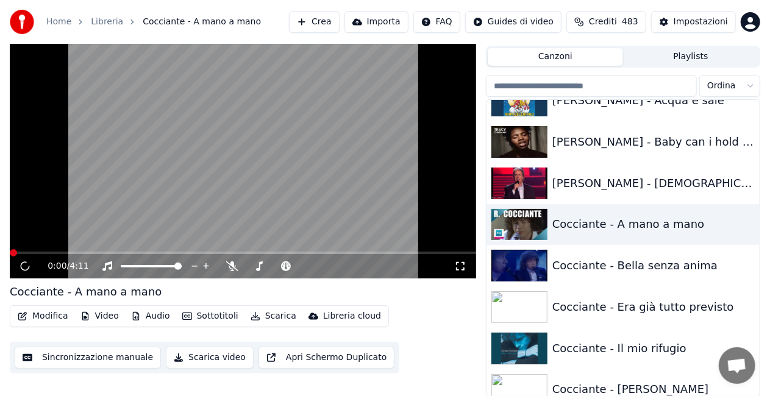
click at [460, 267] on icon at bounding box center [460, 267] width 12 height 10
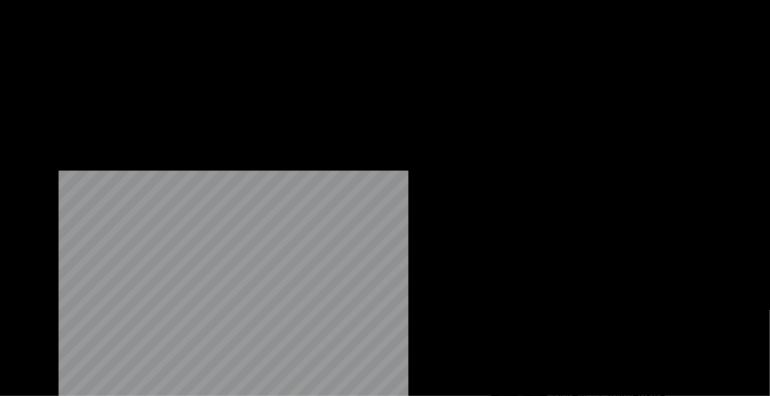
scroll to position [5247, 0]
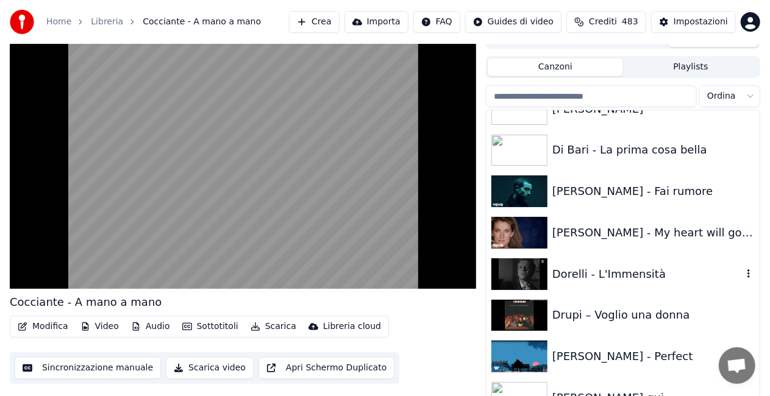
click at [632, 263] on div "Dorelli - L'Immensità" at bounding box center [623, 274] width 273 height 41
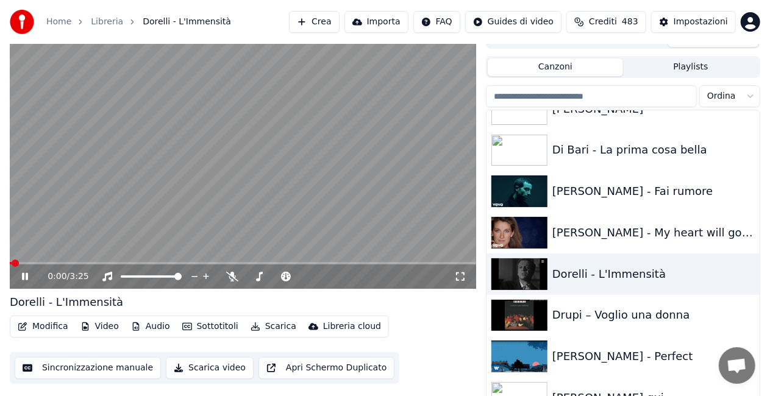
click at [466, 276] on icon at bounding box center [460, 277] width 12 height 10
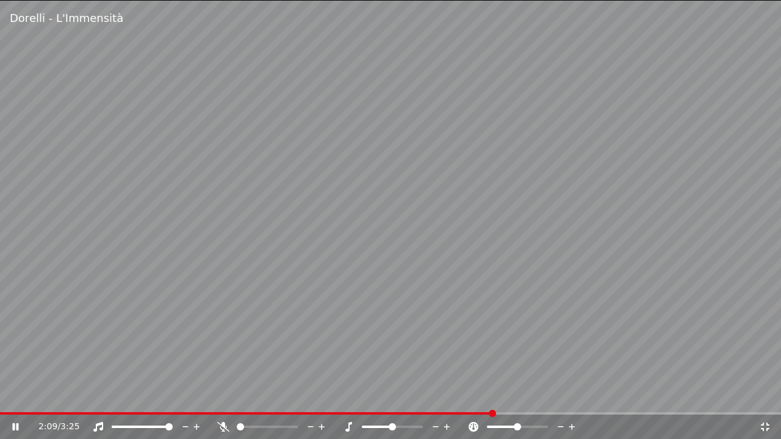
click at [780, 187] on video at bounding box center [390, 219] width 781 height 439
click at [770, 396] on icon at bounding box center [765, 427] width 12 height 10
